Goal: Information Seeking & Learning: Learn about a topic

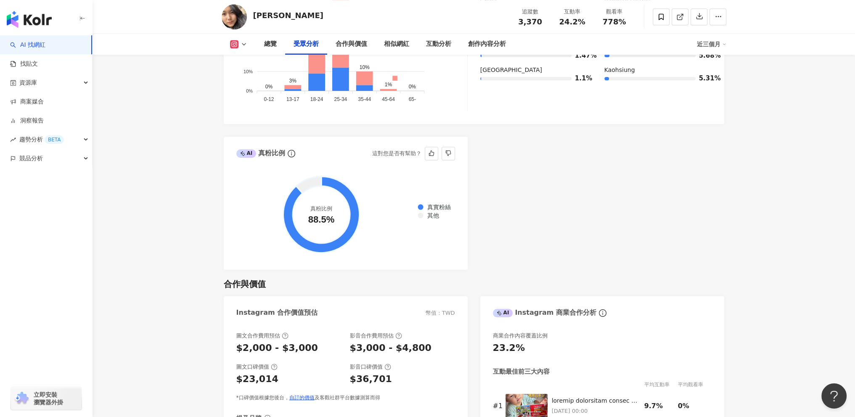
scroll to position [925, 0]
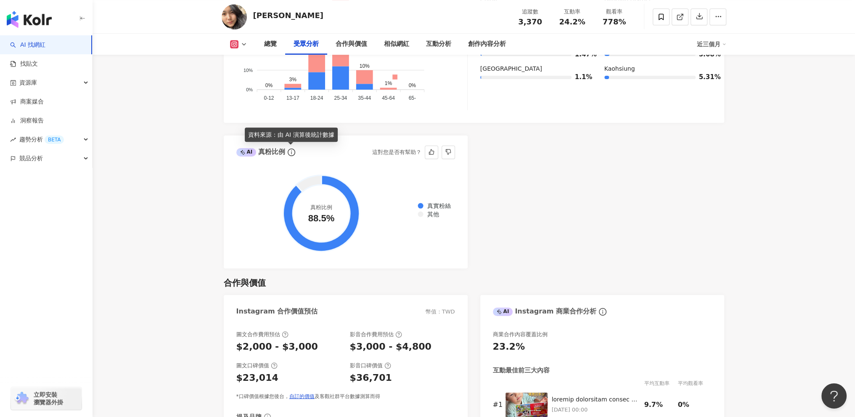
click at [286, 151] on span "info-circle" at bounding box center [291, 152] width 10 height 10
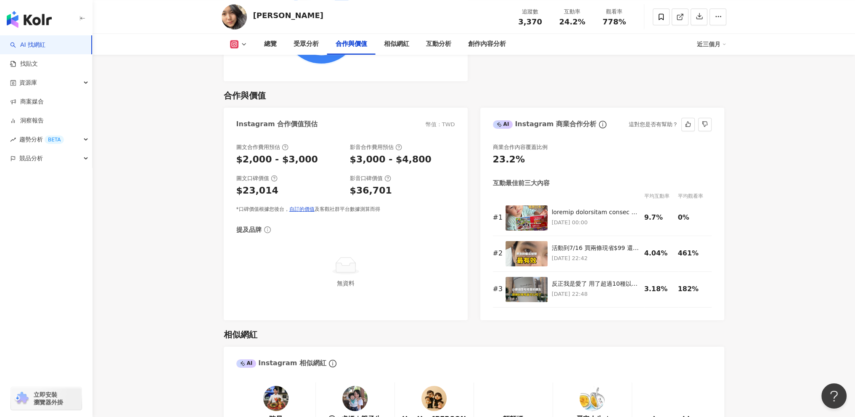
scroll to position [1094, 0]
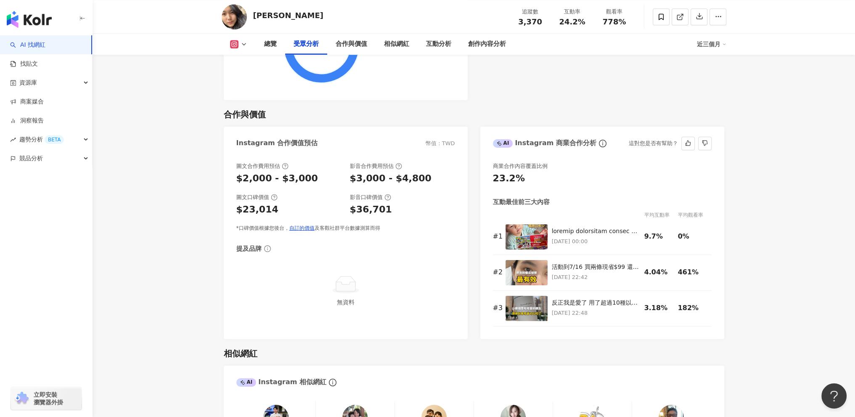
click at [599, 143] on icon "info-circle" at bounding box center [603, 144] width 8 height 8
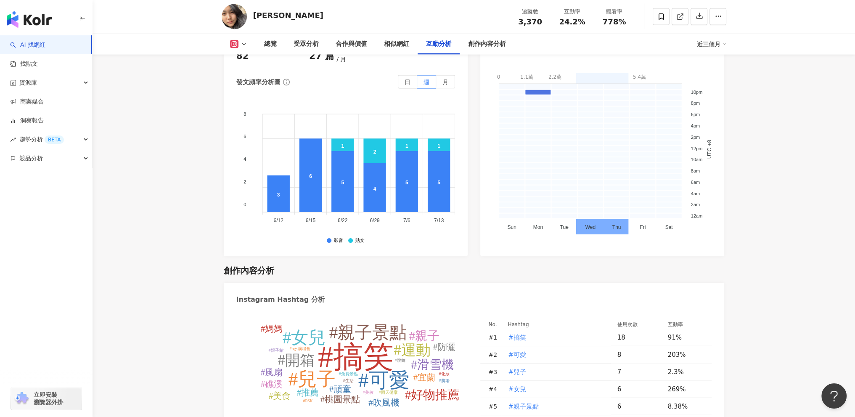
scroll to position [2440, 0]
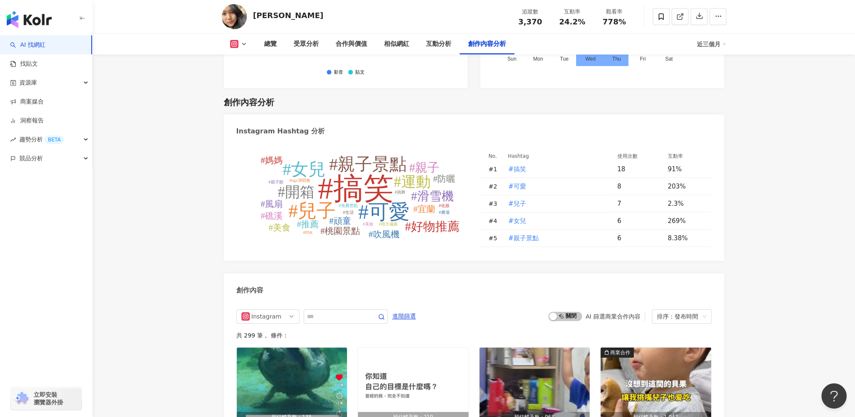
click at [363, 172] on tspan "#搞笑" at bounding box center [356, 189] width 76 height 34
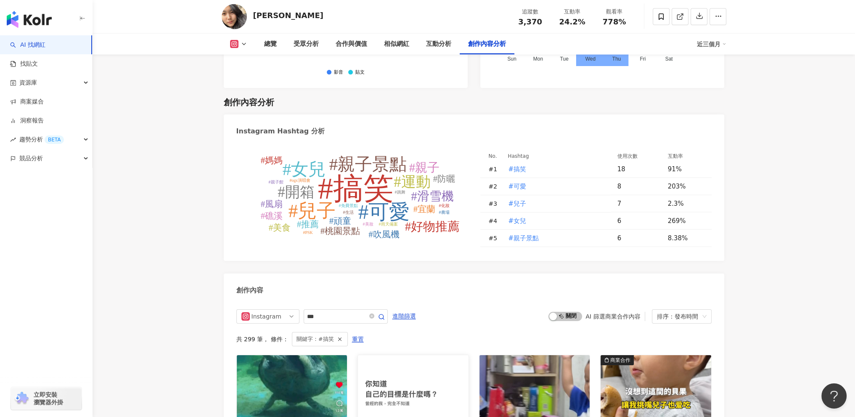
type input "***"
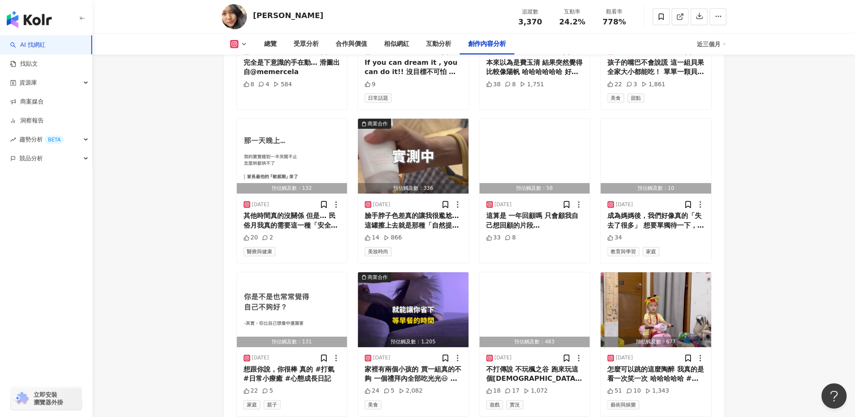
scroll to position [2931, 0]
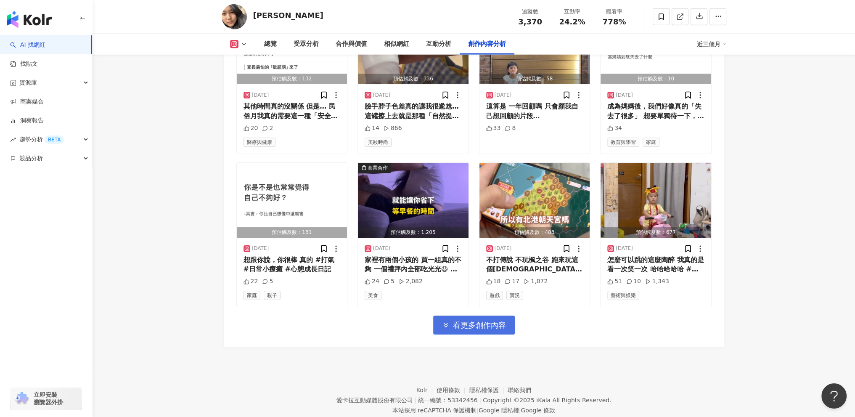
click at [497, 321] on span "看更多創作內容" at bounding box center [479, 325] width 53 height 9
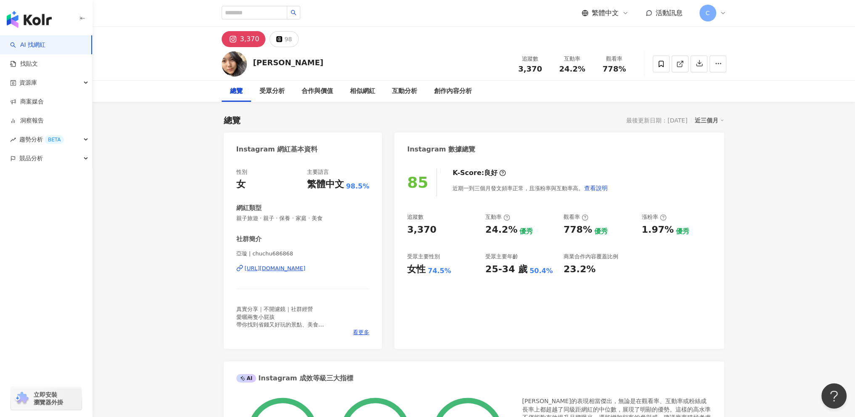
scroll to position [0, 0]
click at [698, 117] on div "近三個月" at bounding box center [709, 120] width 29 height 11
click at [701, 119] on div "近三個月" at bounding box center [709, 120] width 29 height 11
click at [375, 93] on div "相似網紅" at bounding box center [362, 92] width 25 height 10
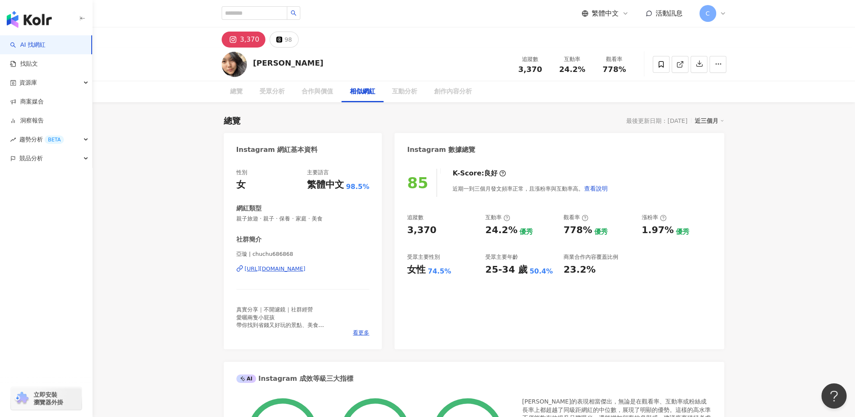
scroll to position [1377, 0]
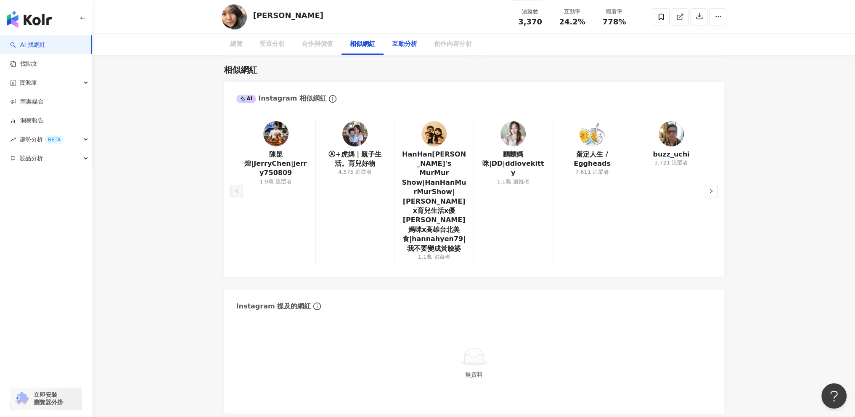
click at [413, 40] on div "互動分析" at bounding box center [404, 44] width 25 height 10
click at [404, 50] on div "相似網紅" at bounding box center [397, 44] width 42 height 21
click at [498, 51] on div "創作內容分析" at bounding box center [487, 44] width 55 height 21
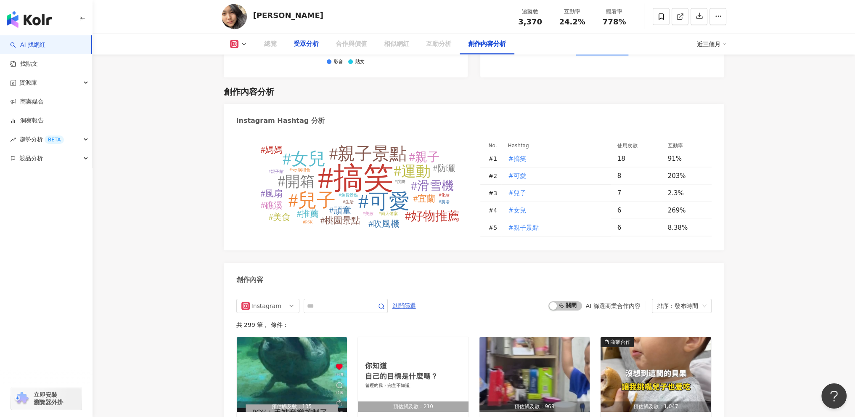
click at [299, 50] on div "受眾分析" at bounding box center [306, 44] width 42 height 21
click at [306, 43] on div "受眾分析" at bounding box center [306, 44] width 25 height 10
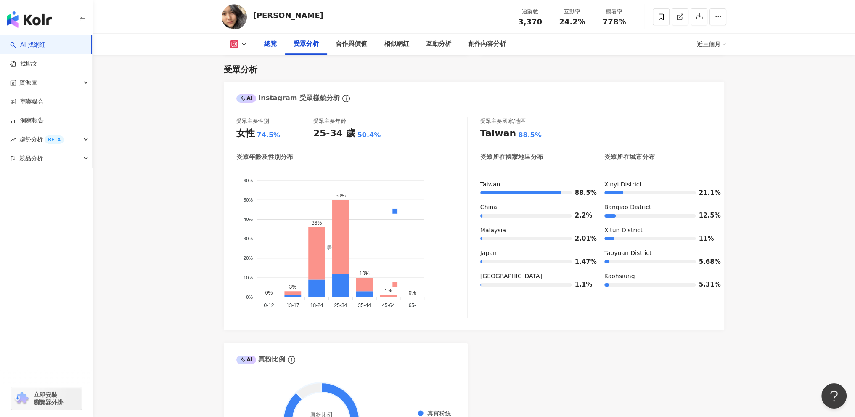
click at [261, 50] on div "總覽" at bounding box center [270, 44] width 29 height 21
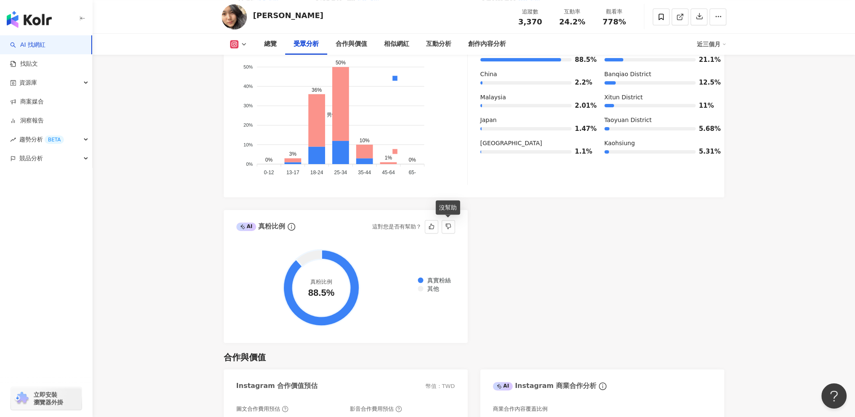
scroll to position [1103, 0]
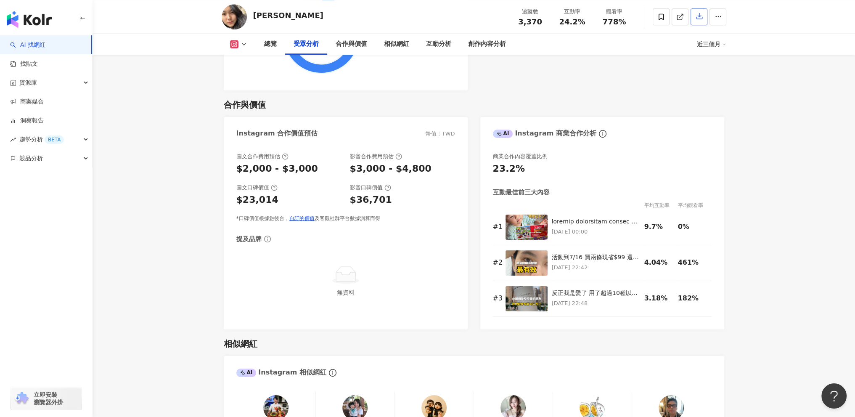
click at [702, 21] on button "button" at bounding box center [699, 16] width 17 height 17
click at [700, 13] on div "匯出簡報檔案 請選擇你欲匯出的類別，匯出後的檔案為 .ppt 格式，方便您任意修改。 社群平台 Instagram Threads 數據時間 近三個月 近六個…" at bounding box center [427, 208] width 855 height 417
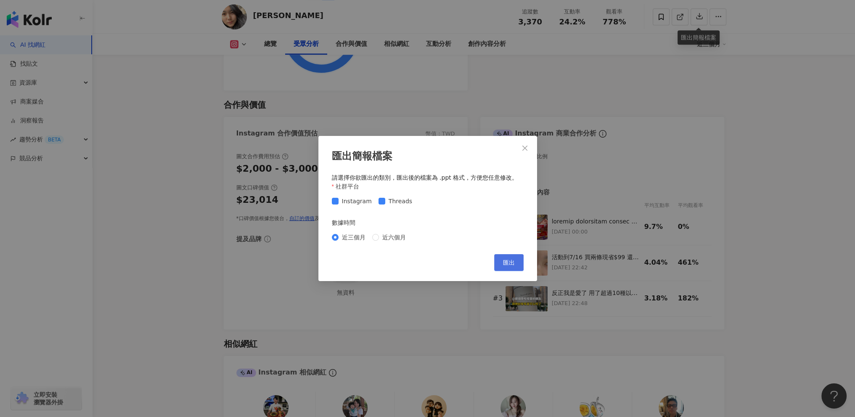
click at [517, 267] on button "匯出" at bounding box center [508, 262] width 29 height 17
click at [530, 148] on span "Close" at bounding box center [525, 148] width 17 height 7
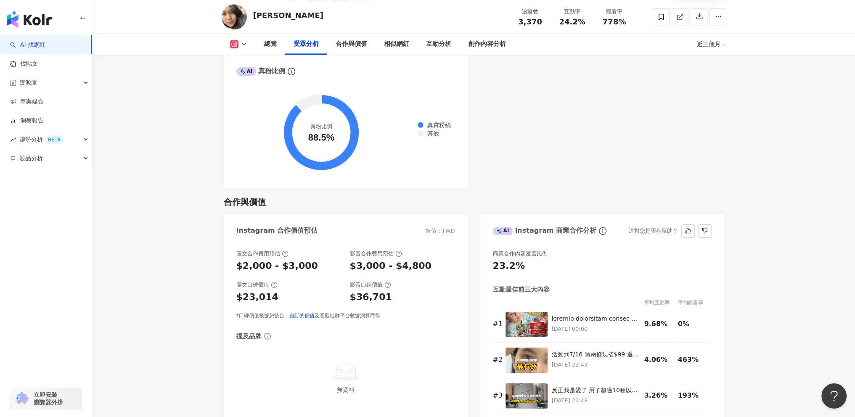
scroll to position [935, 0]
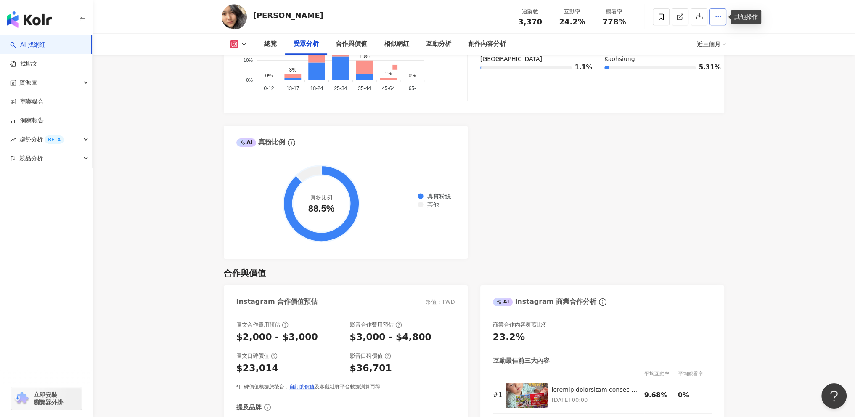
click at [720, 17] on circle "button" at bounding box center [720, 16] width 1 height 1
click at [44, 123] on link "洞察報告" at bounding box center [27, 121] width 34 height 8
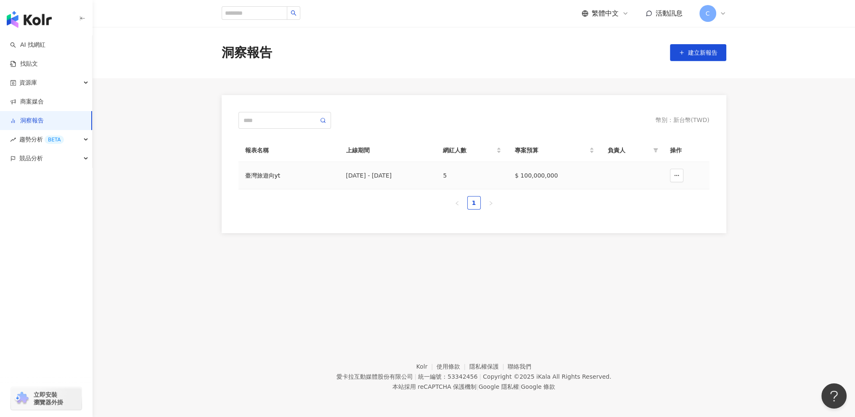
click at [397, 170] on td "2024/10/1 - 2025/3/27" at bounding box center [387, 175] width 97 height 27
click at [671, 181] on button "button" at bounding box center [676, 175] width 13 height 13
click at [609, 180] on td at bounding box center [632, 175] width 62 height 27
click at [538, 178] on td "$ 100,000,000" at bounding box center [554, 175] width 93 height 27
click at [250, 173] on div "臺灣旅遊向yt" at bounding box center [288, 175] width 87 height 9
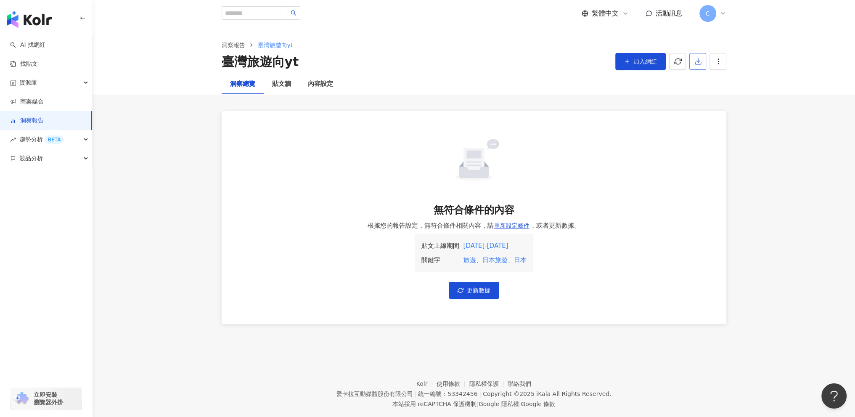
click at [702, 64] on button "button" at bounding box center [697, 61] width 17 height 17
click at [793, 82] on div "洞察總覽 貼文牆 內容設定" at bounding box center [474, 84] width 763 height 20
click at [40, 45] on link "AI 找網紅" at bounding box center [27, 45] width 35 height 8
